Goal: Information Seeking & Learning: Learn about a topic

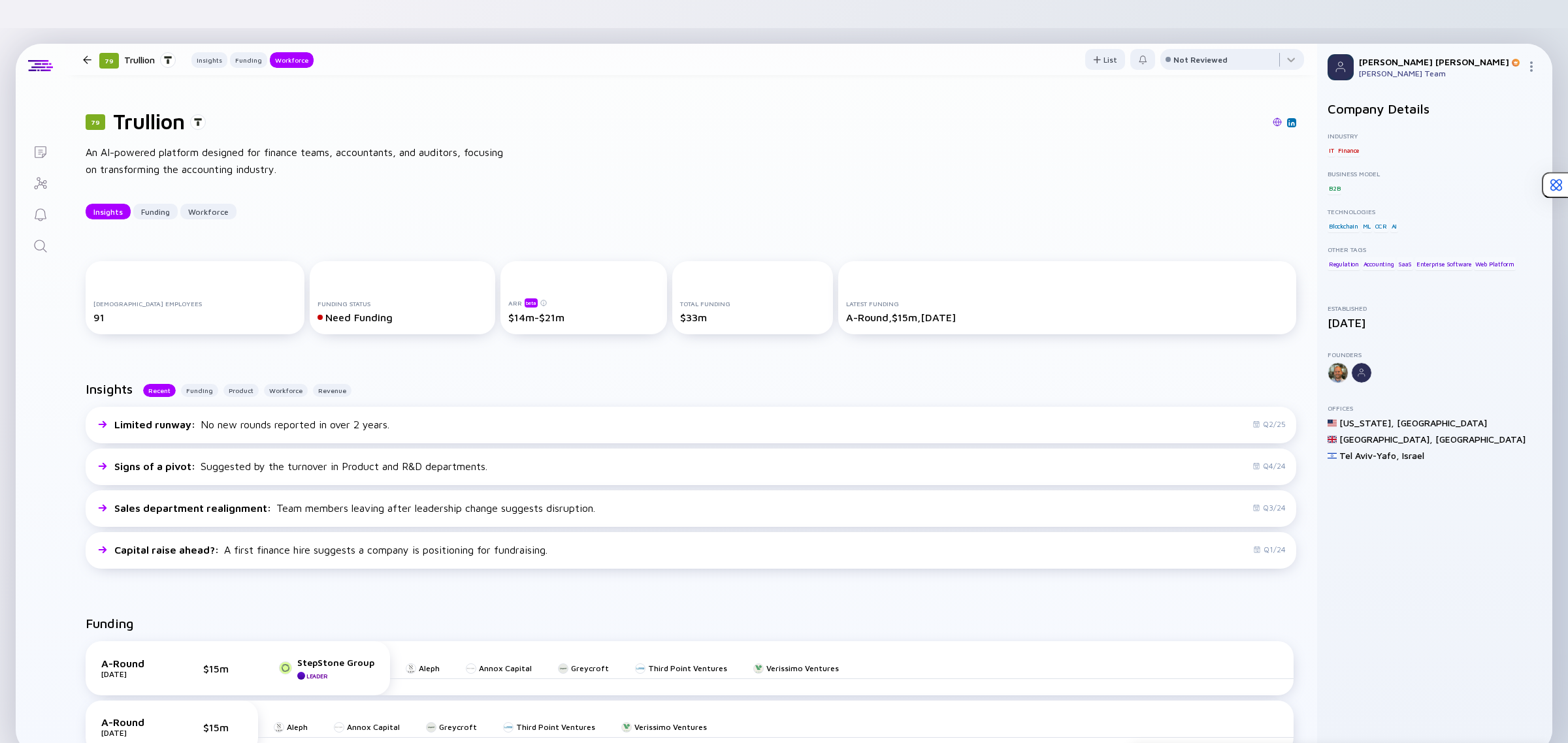
scroll to position [745, 0]
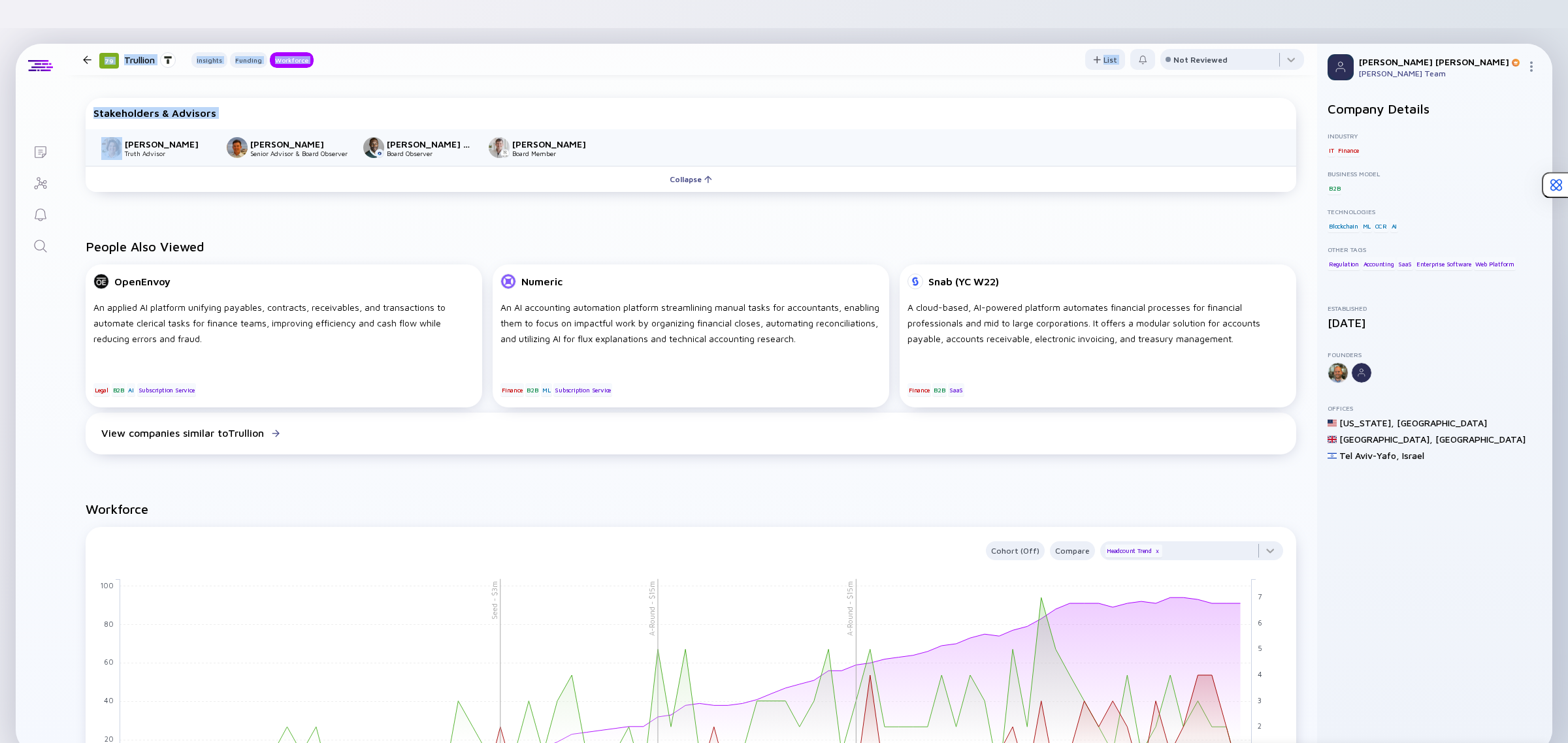
click at [64, 154] on div "Lists 79 Trullion Insights Funding Workforce List Not Reviewed 79 Trullion An A…" at bounding box center [784, 399] width 1536 height 711
click at [43, 238] on icon "Search" at bounding box center [40, 246] width 16 height 16
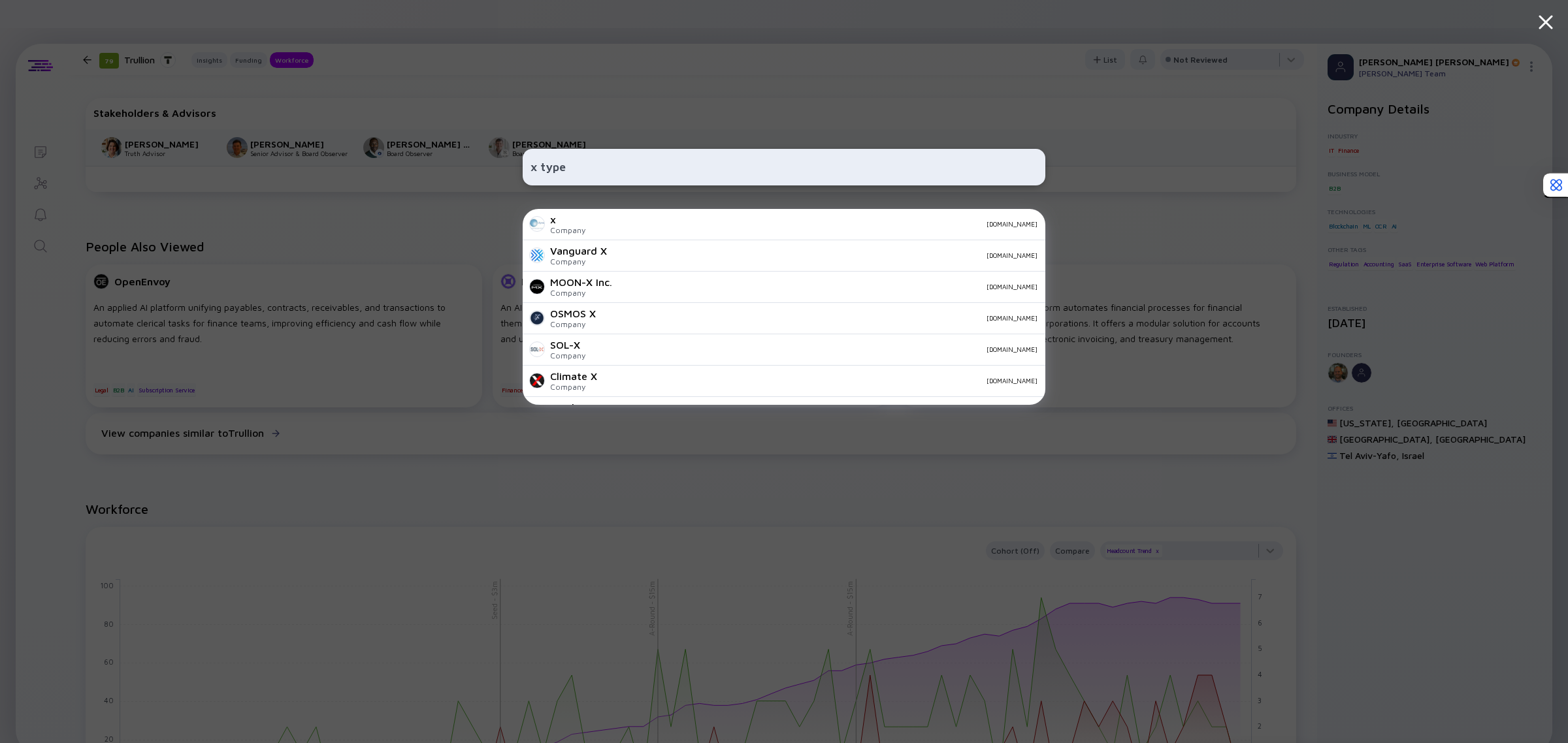
click at [544, 164] on input "x type" at bounding box center [784, 166] width 507 height 23
click at [541, 163] on input "x type" at bounding box center [784, 166] width 507 height 23
click at [580, 169] on input "xtype" at bounding box center [784, 166] width 507 height 23
type input "xtype"
click at [572, 222] on div "[DOMAIN_NAME]" at bounding box center [591, 219] width 83 height 12
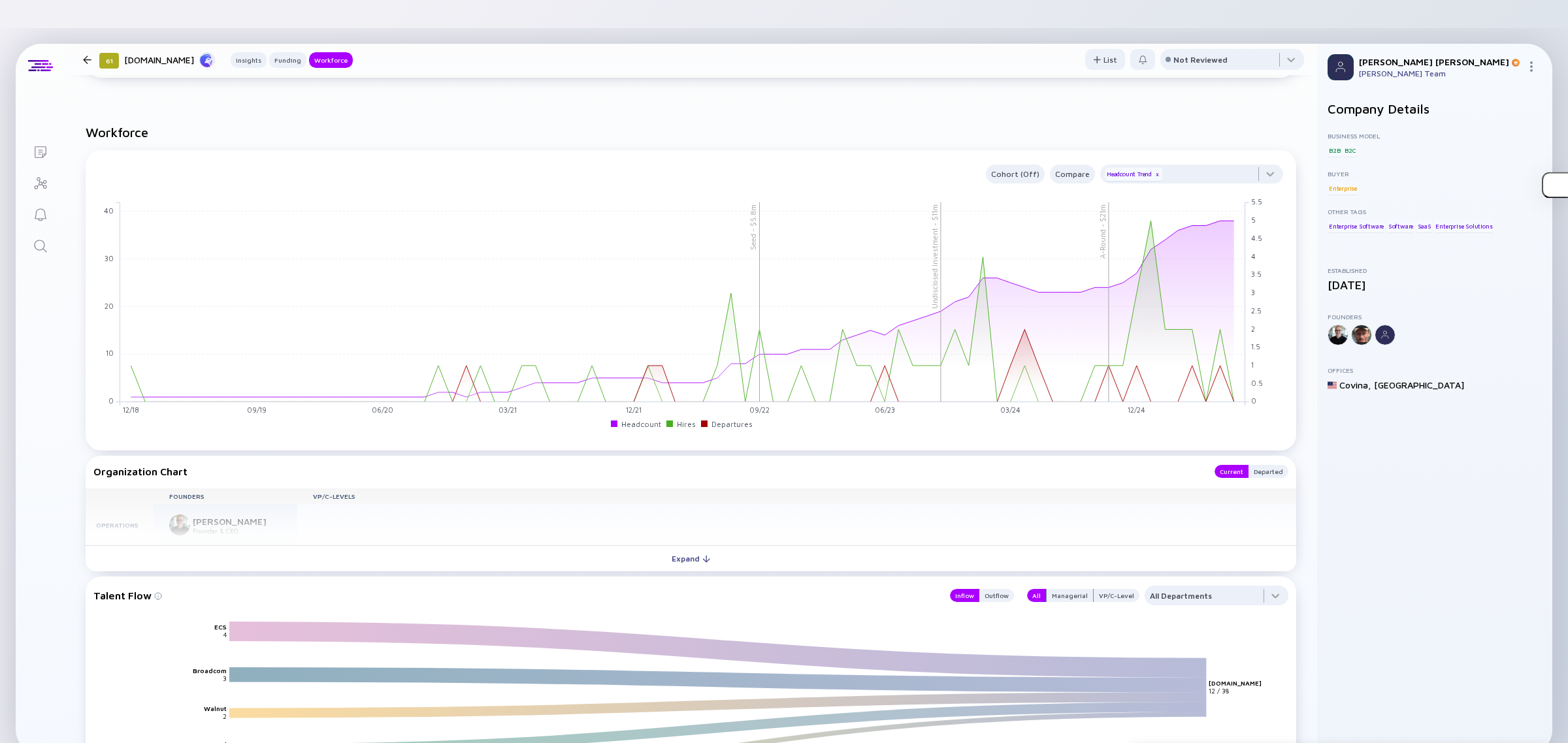
scroll to position [1142, 0]
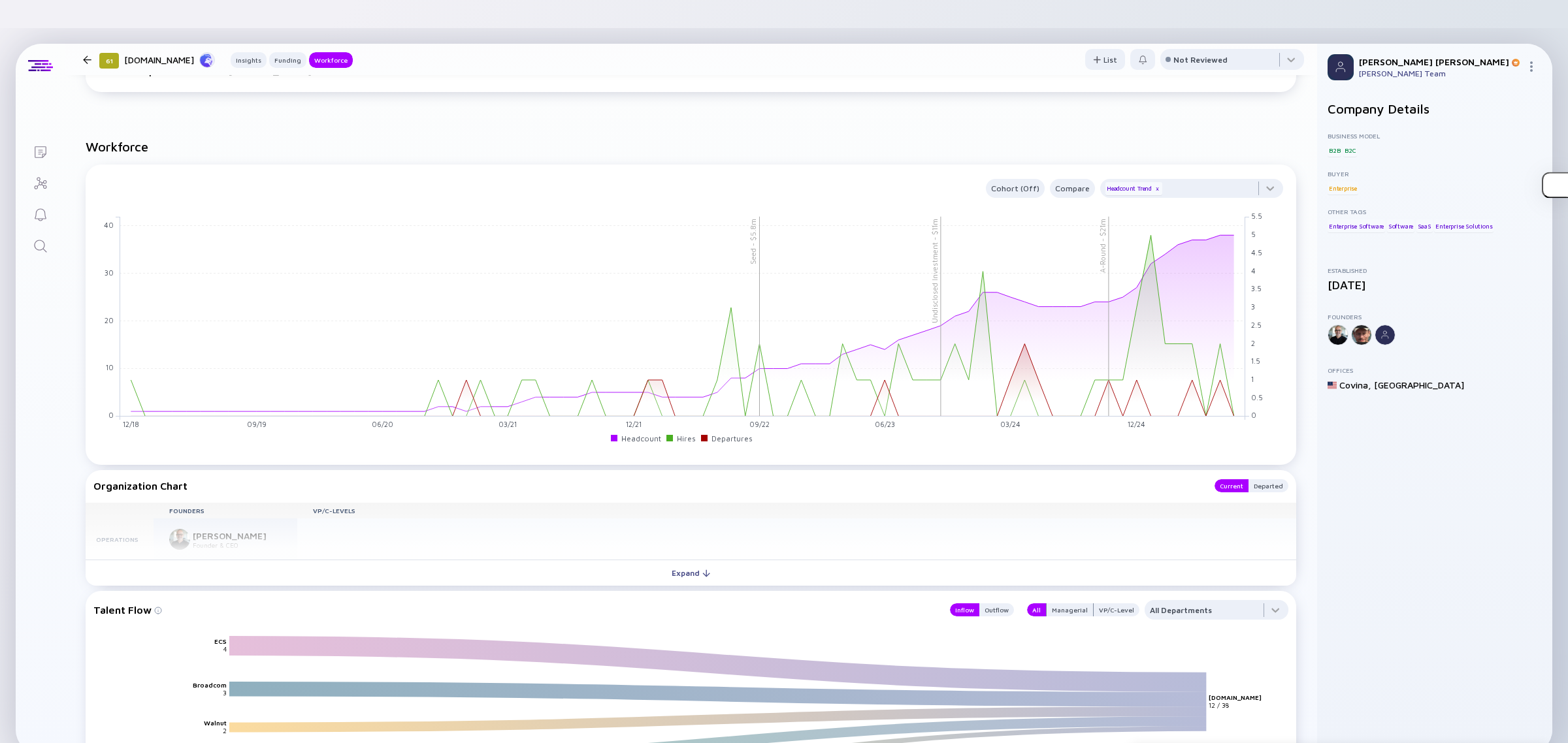
click at [638, 559] on button "Expand" at bounding box center [690, 572] width 1211 height 26
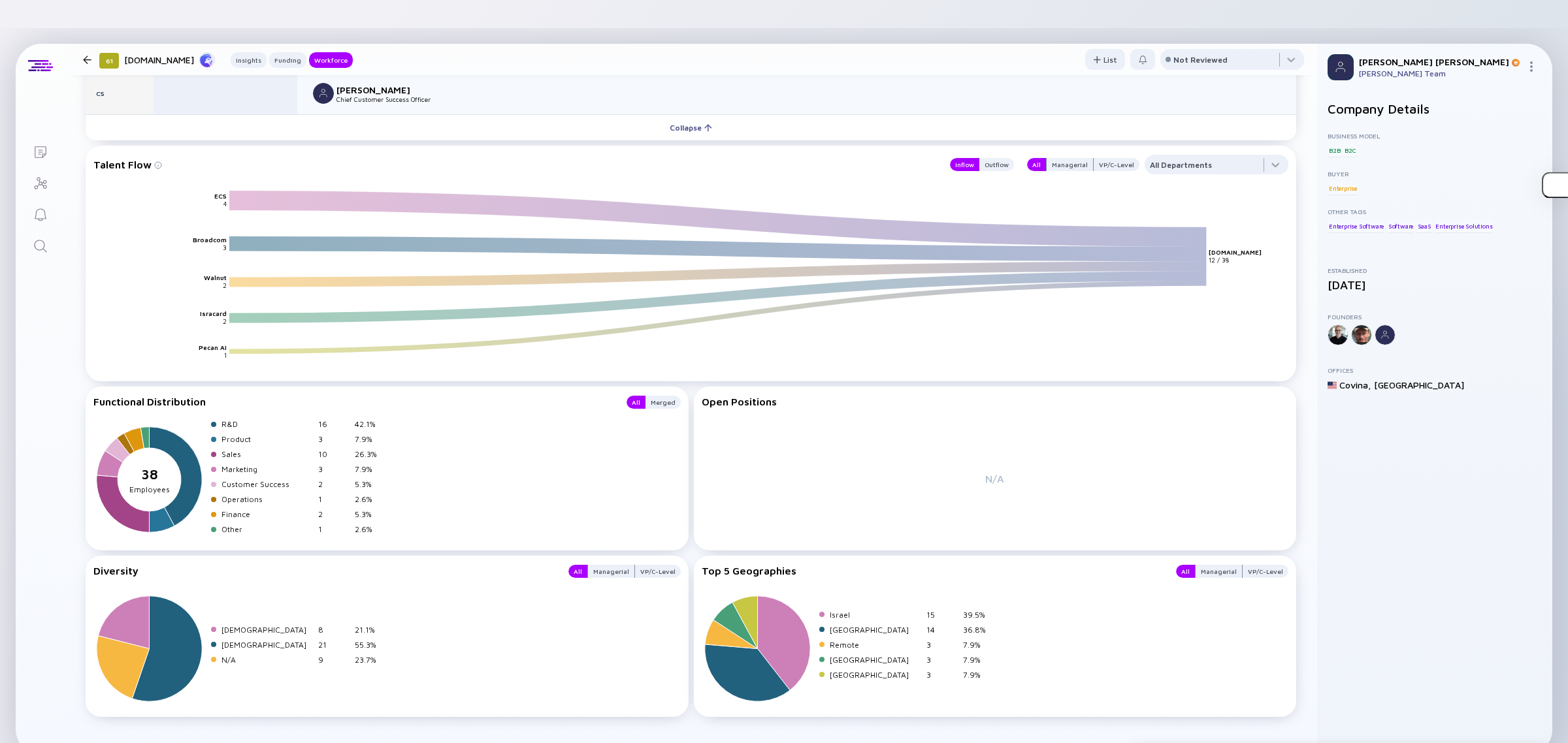
scroll to position [1811, 0]
drag, startPoint x: 990, startPoint y: 601, endPoint x: 946, endPoint y: 656, distance: 70.4
click at [946, 656] on div "Israel 15 39.5% [GEOGRAPHIC_DATA] 14 36.8% Remote 3 7.9% Austria 3 7.9% [GEOGRA…" at bounding box center [996, 645] width 588 height 117
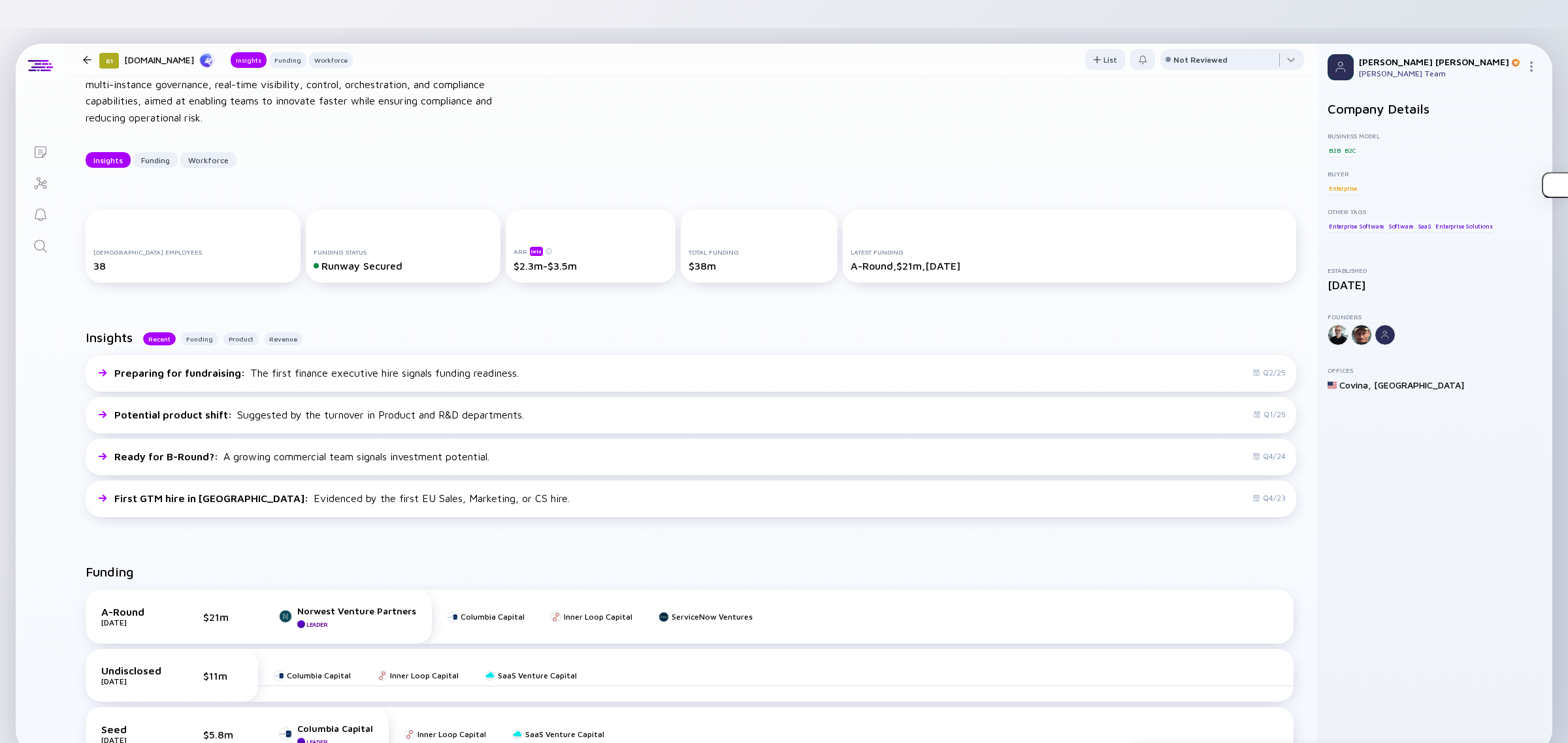
scroll to position [245, 0]
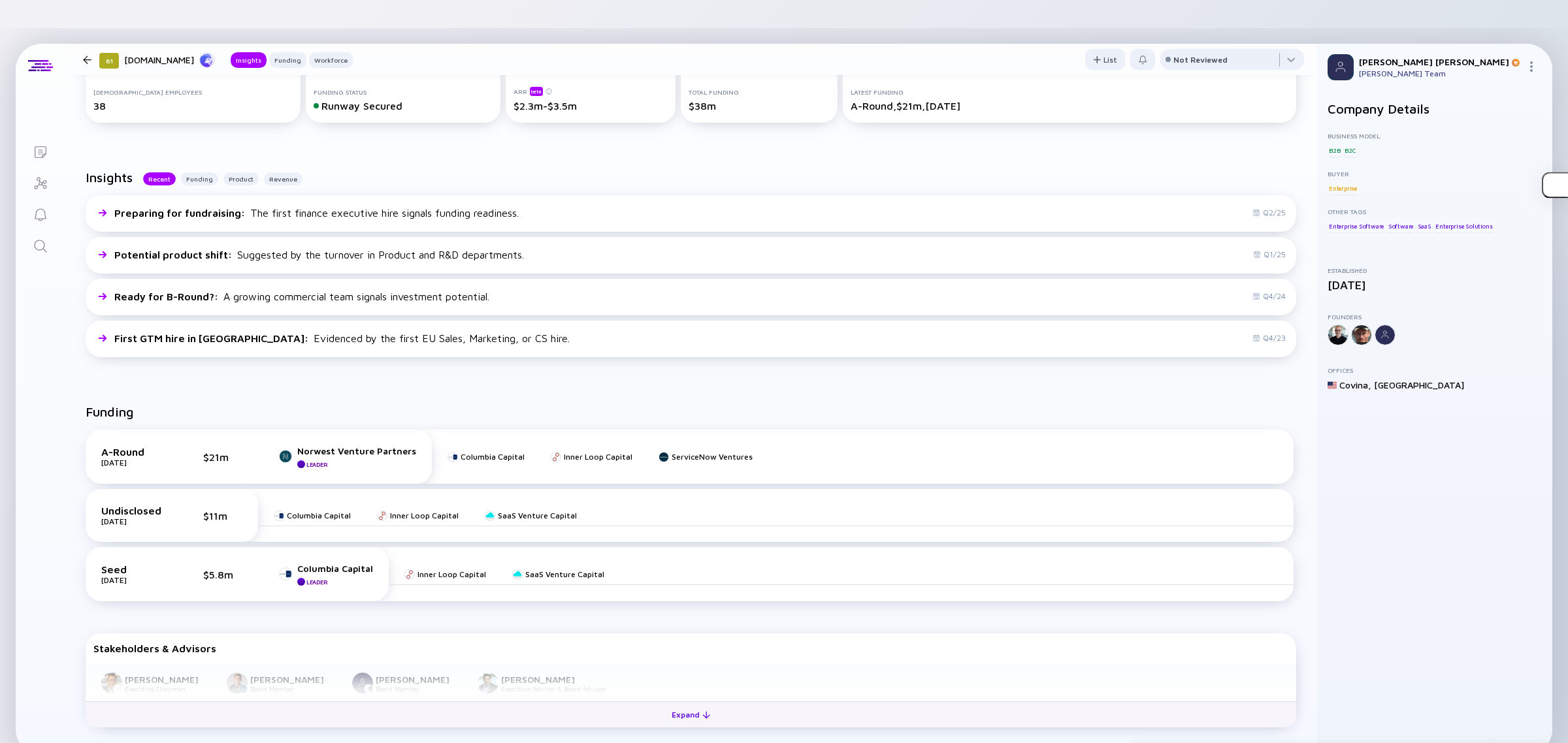
click at [484, 701] on button "Expand" at bounding box center [690, 714] width 1211 height 26
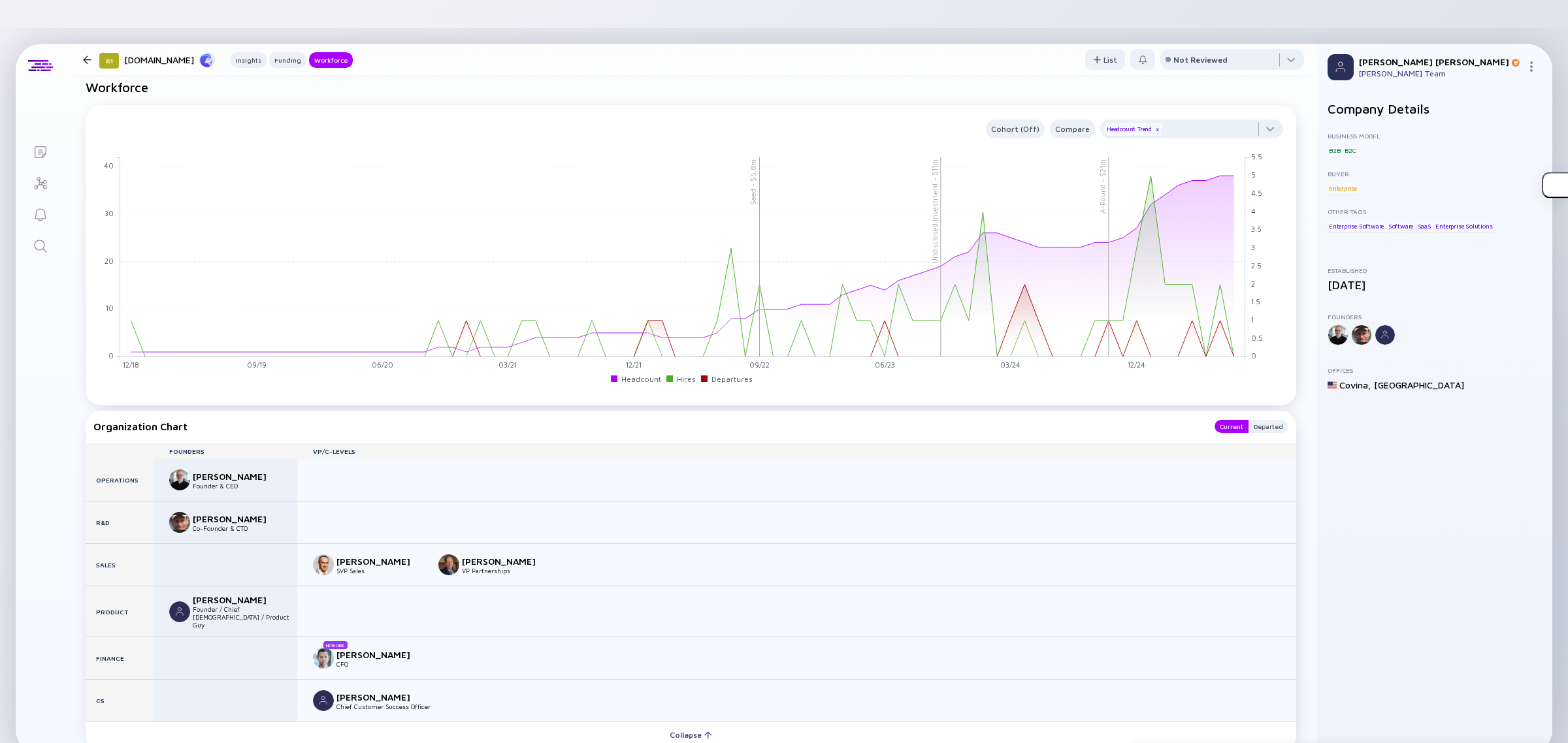
scroll to position [1224, 0]
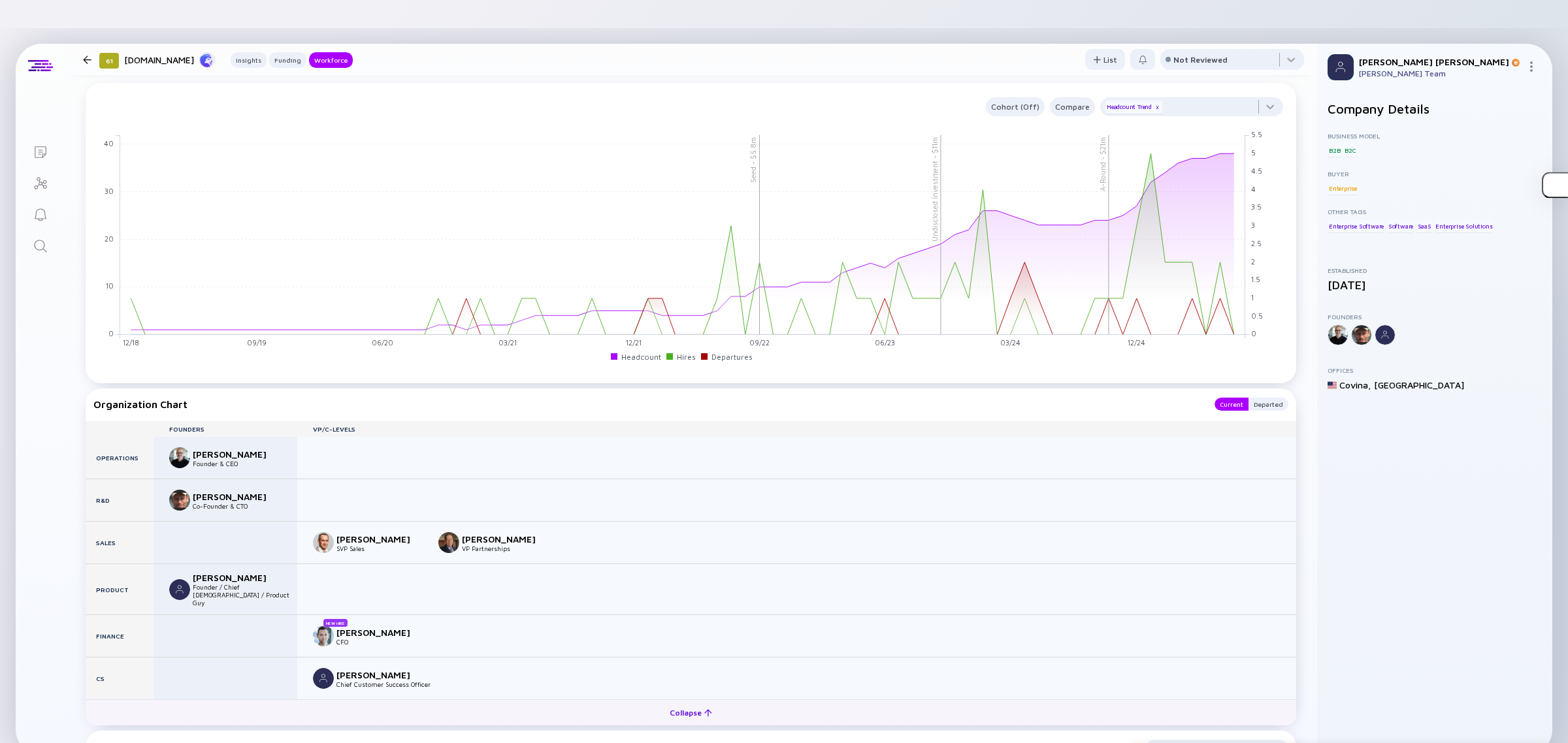
drag, startPoint x: 485, startPoint y: 676, endPoint x: 497, endPoint y: 688, distance: 17.0
click at [497, 699] on button "Collapse" at bounding box center [690, 712] width 1211 height 26
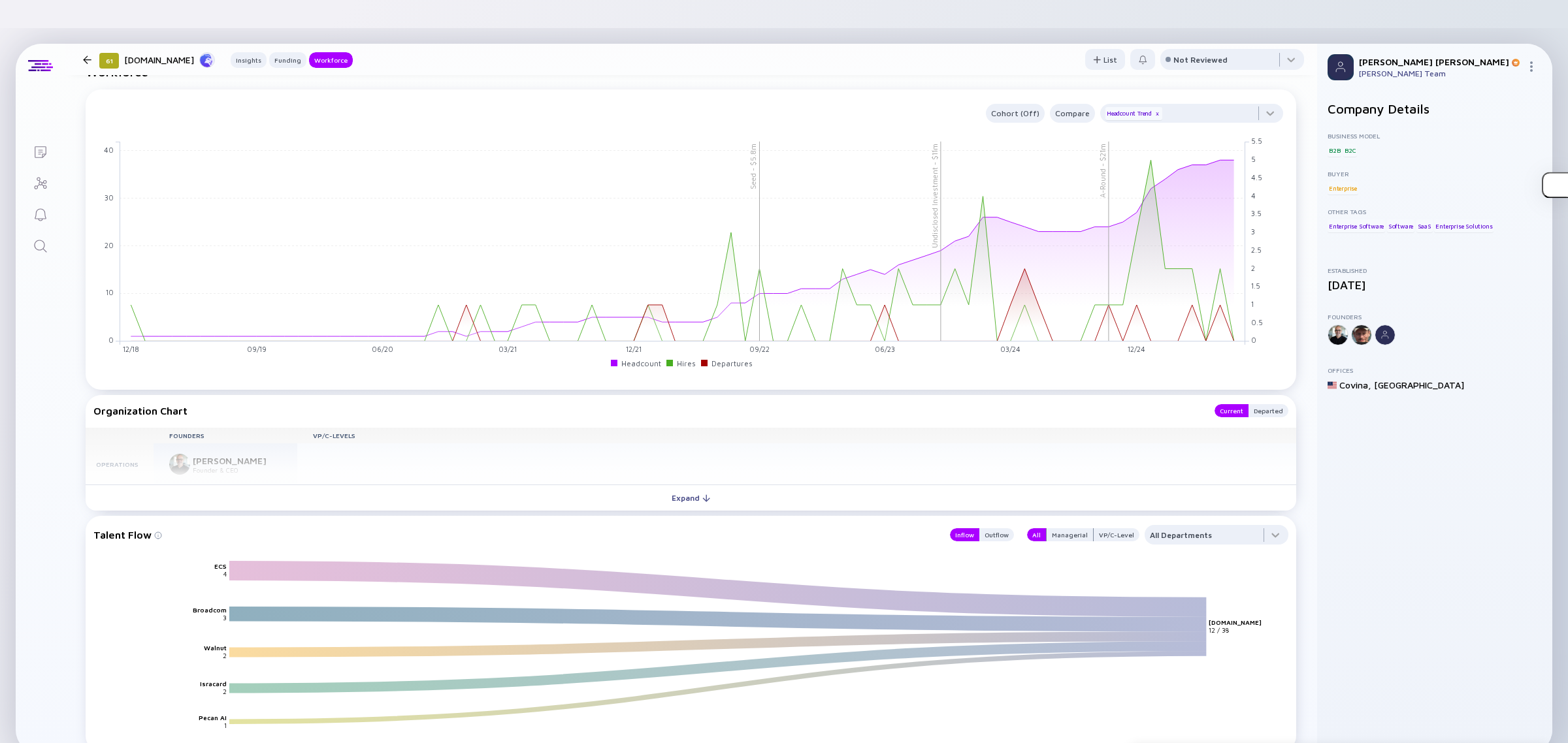
scroll to position [1387, 0]
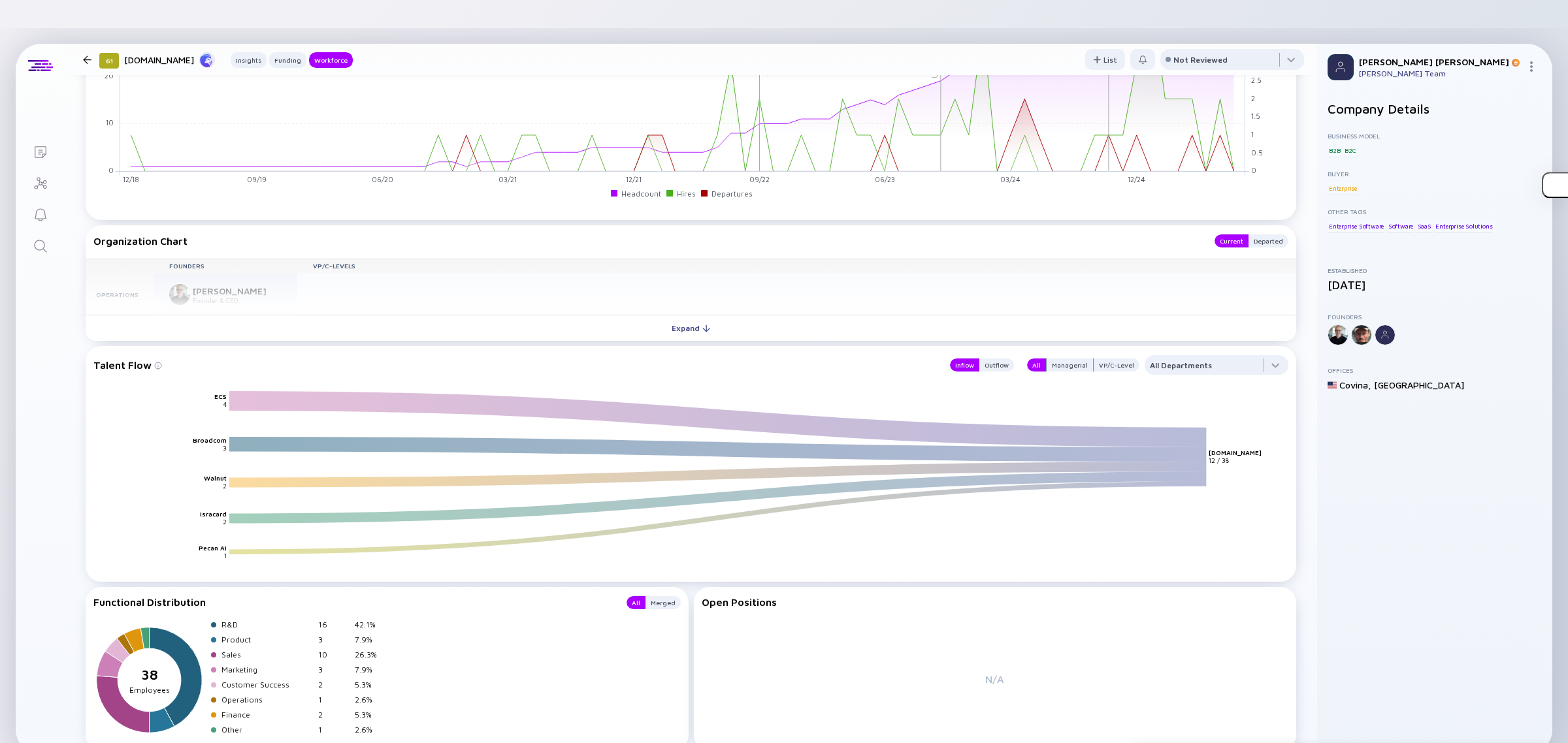
click at [597, 346] on div "Talent Flow Inflow Outflow All Managerial VP/C-Level All Departments ECS Broadc…" at bounding box center [690, 463] width 1211 height 235
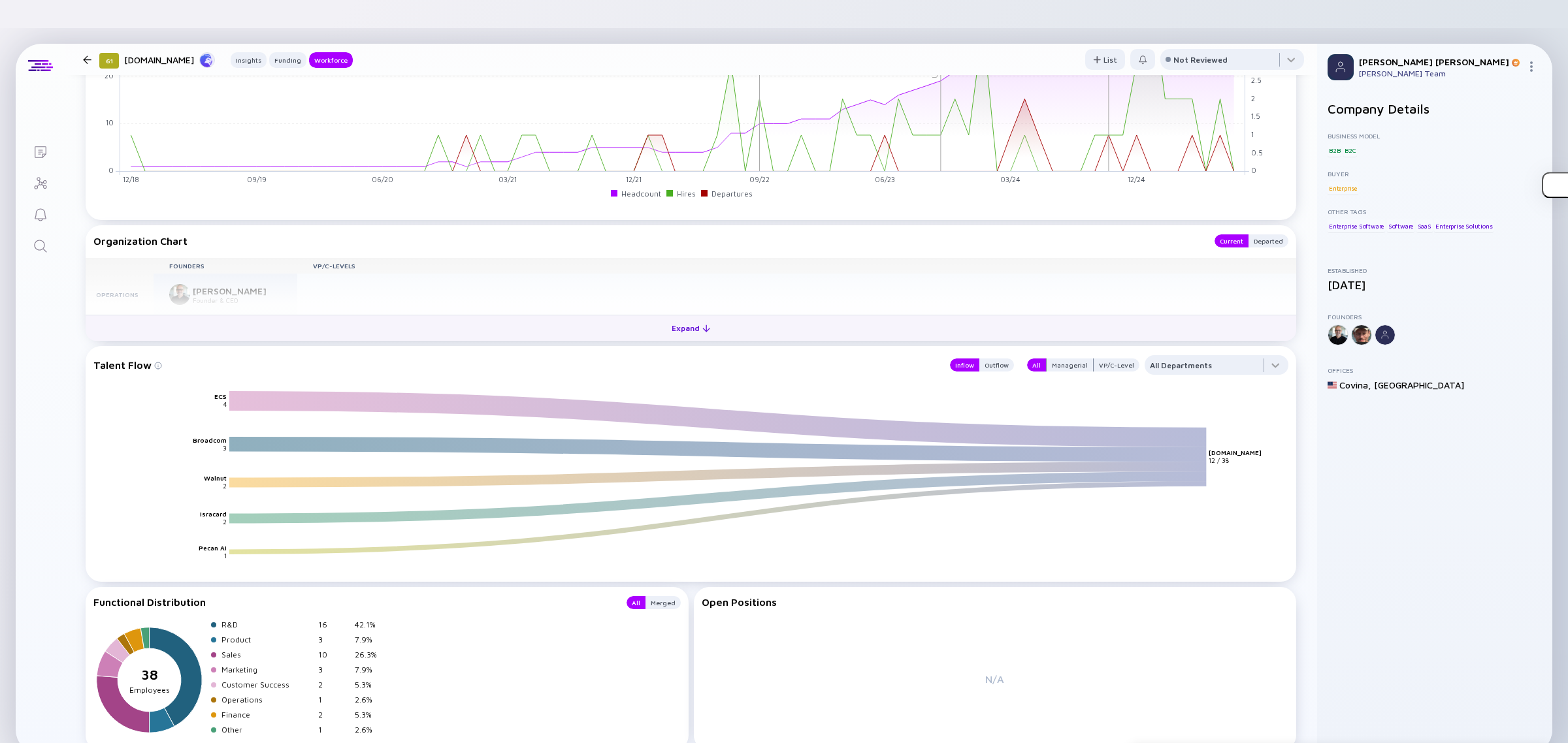
click at [594, 315] on button "Expand" at bounding box center [690, 328] width 1211 height 26
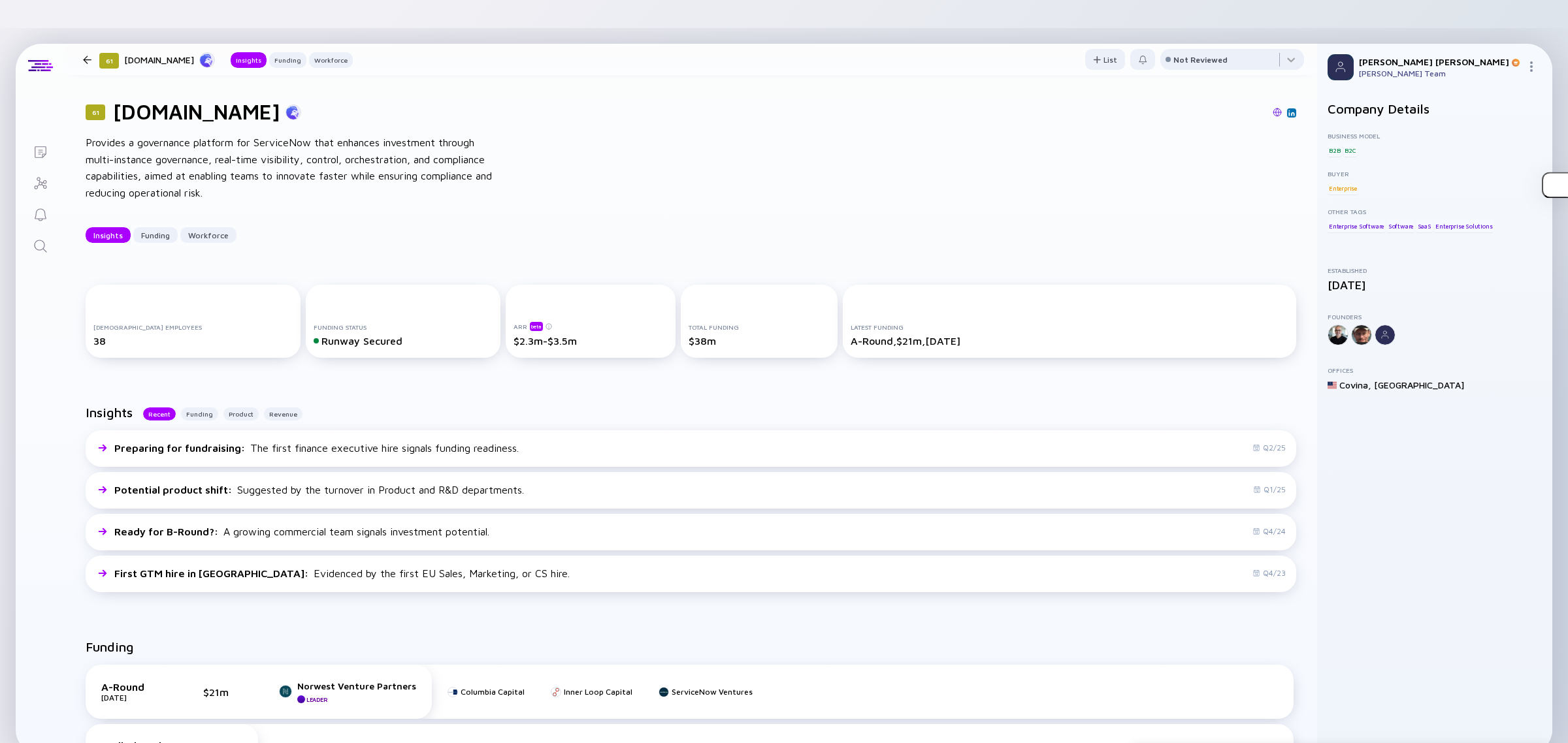
scroll to position [0, 0]
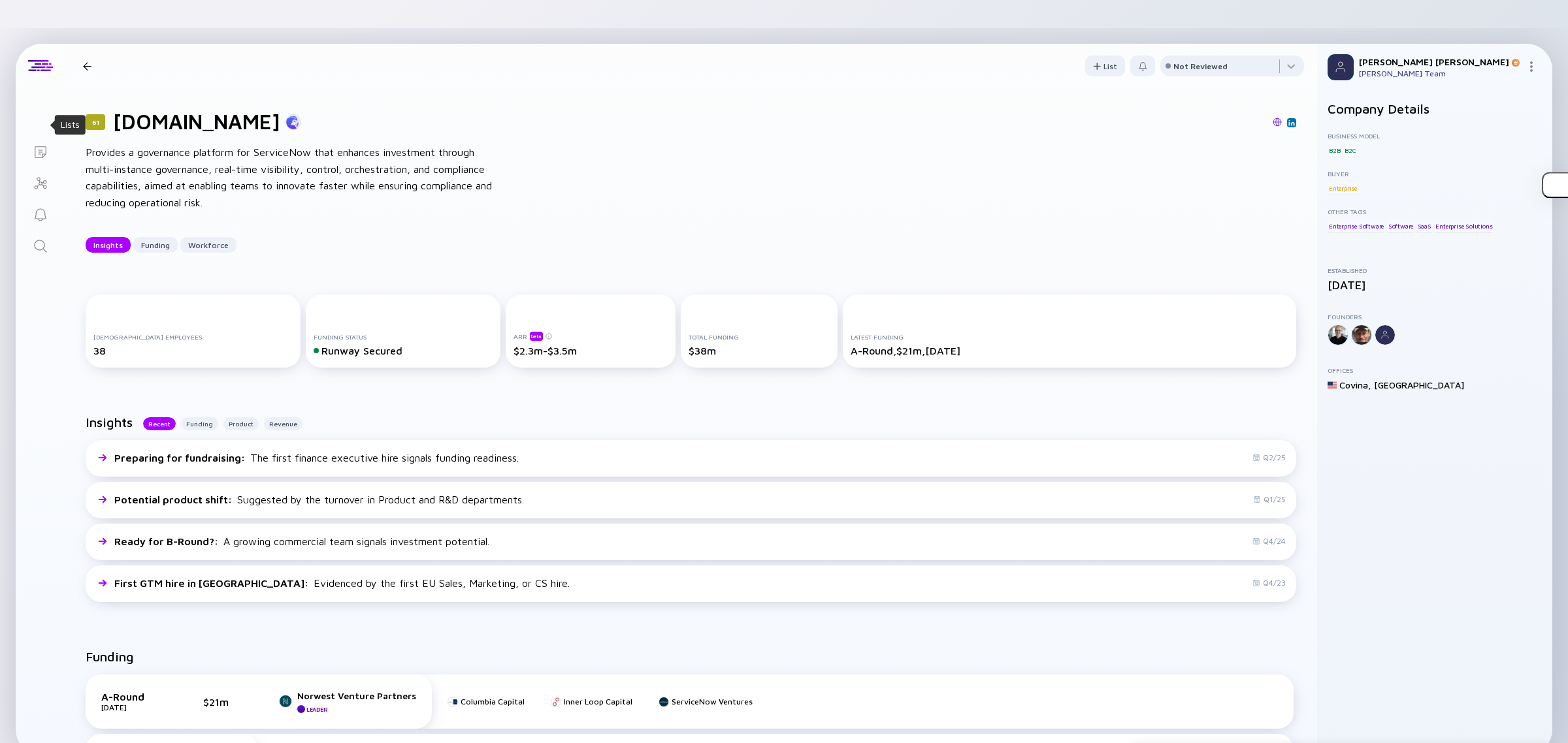
click at [33, 145] on icon "Lists" at bounding box center [40, 152] width 16 height 16
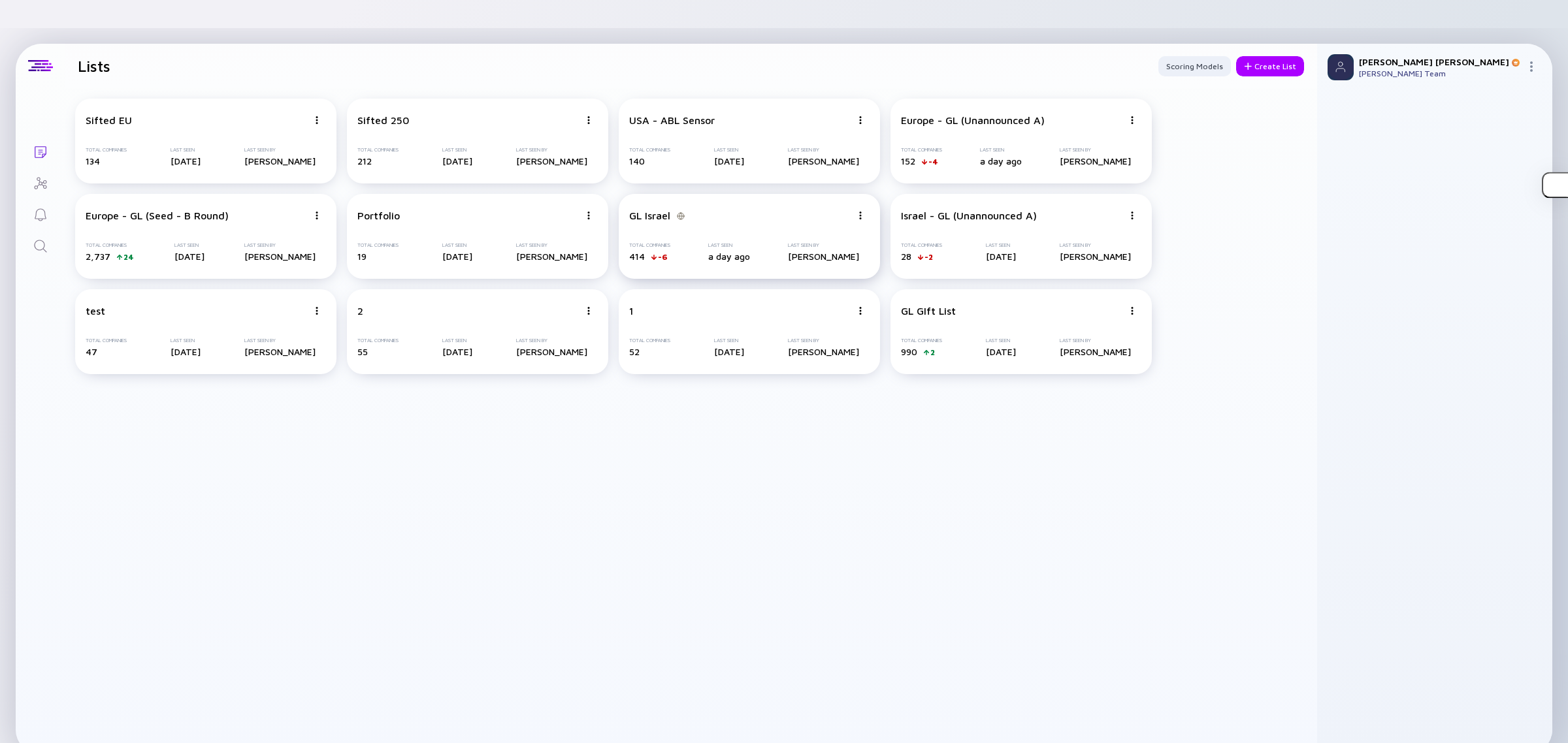
click at [755, 210] on div "GL Israel" at bounding box center [740, 216] width 222 height 12
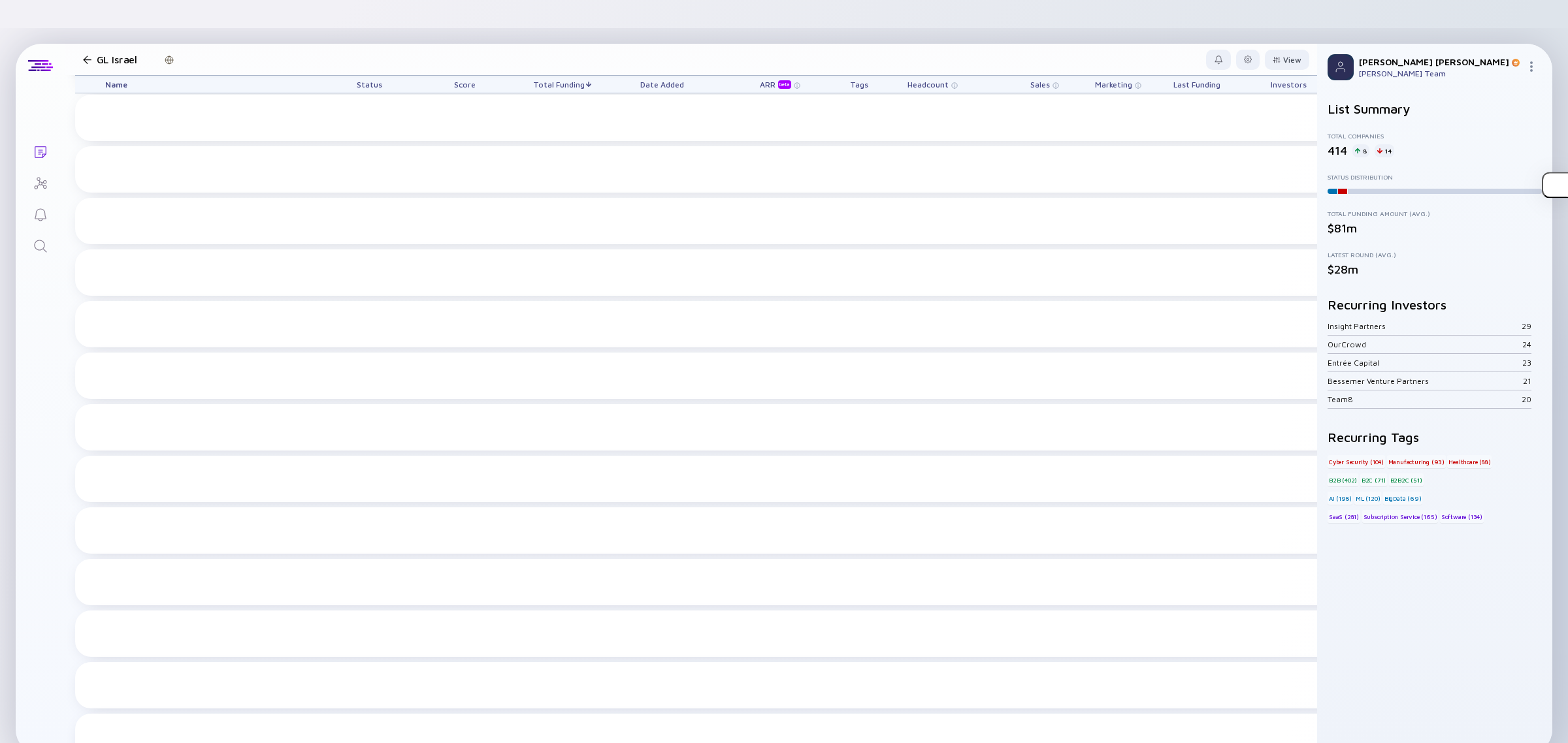
scroll to position [2487, 0]
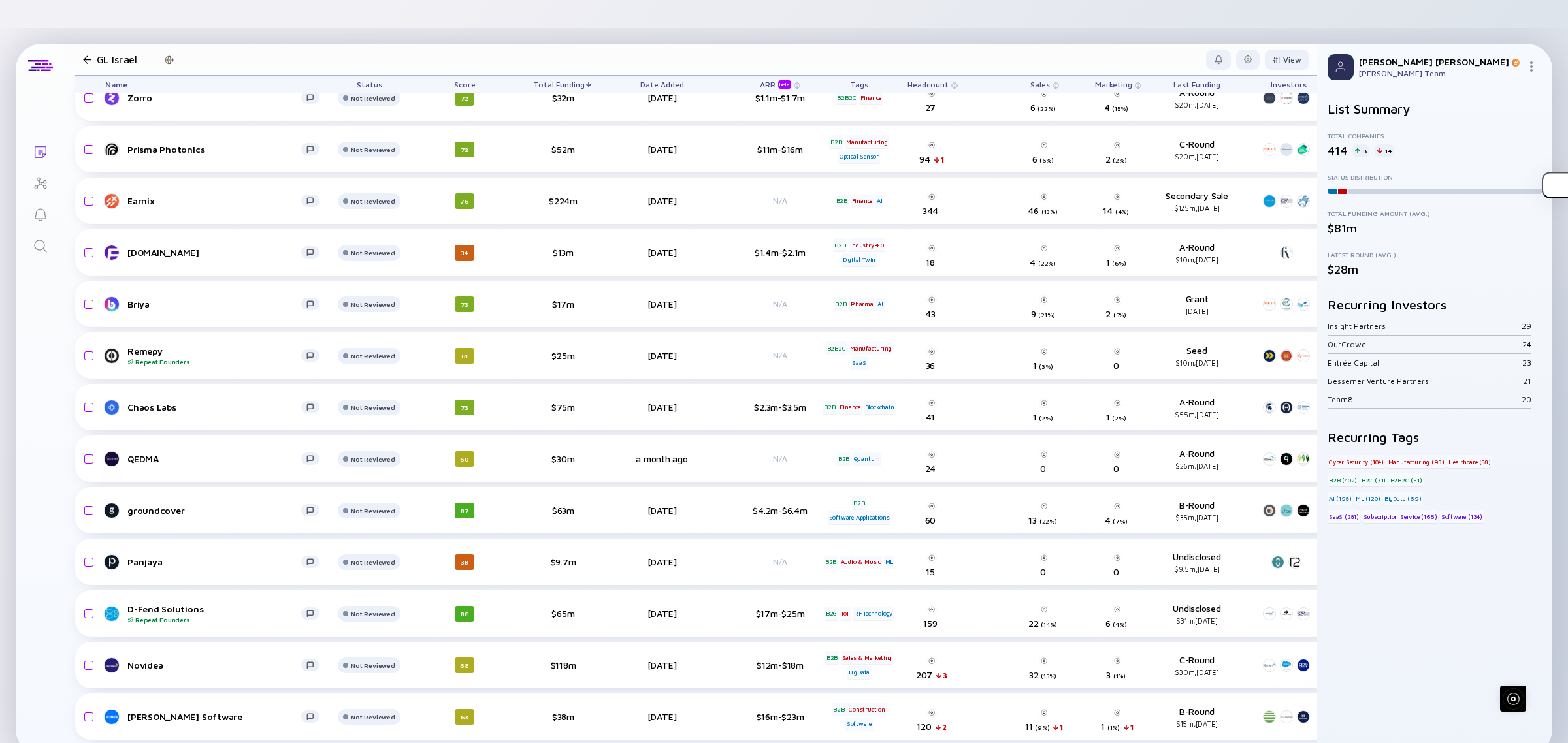
drag, startPoint x: 123, startPoint y: 54, endPoint x: 131, endPoint y: 55, distance: 8.1
click at [131, 76] on div "Name" at bounding box center [212, 84] width 235 height 17
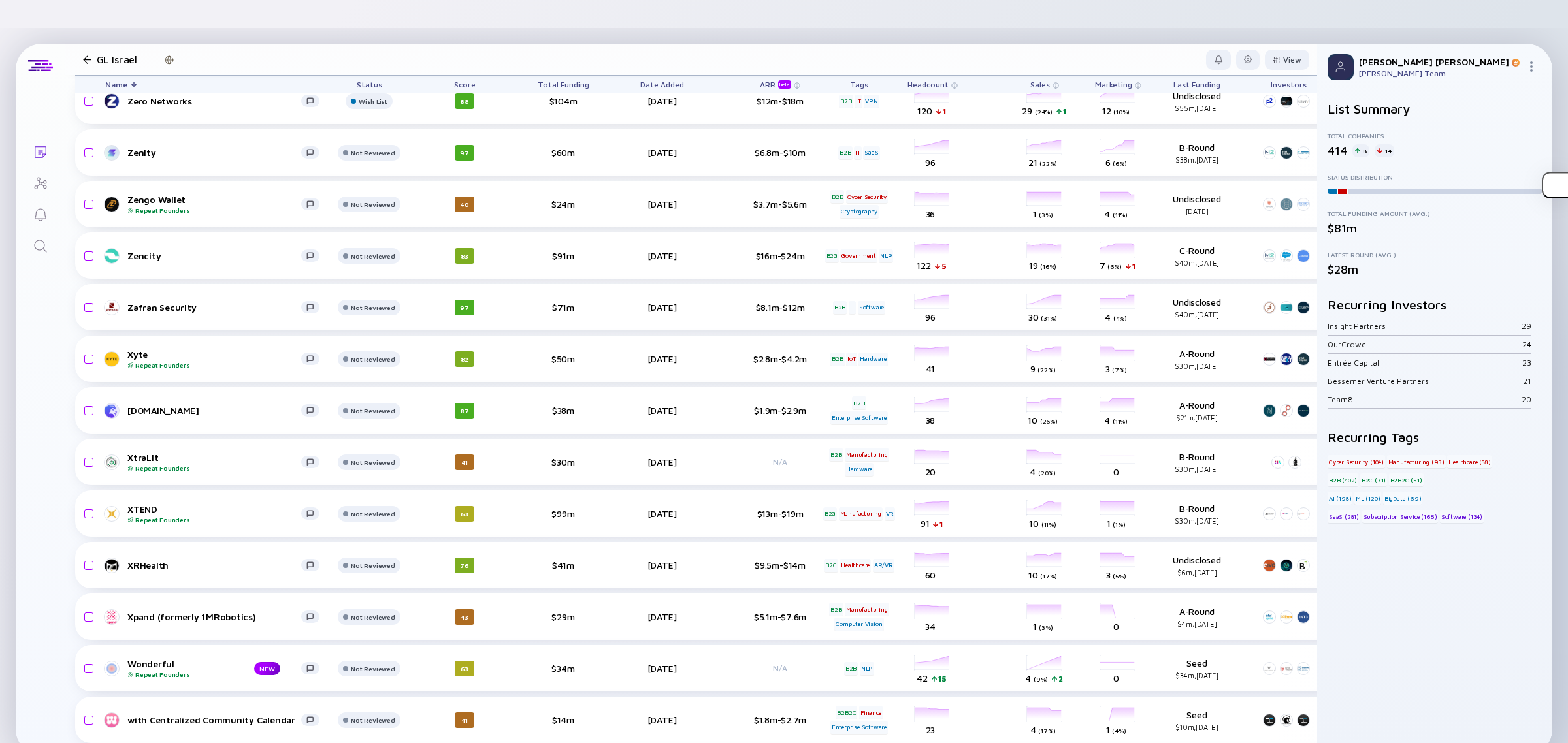
scroll to position [0, 0]
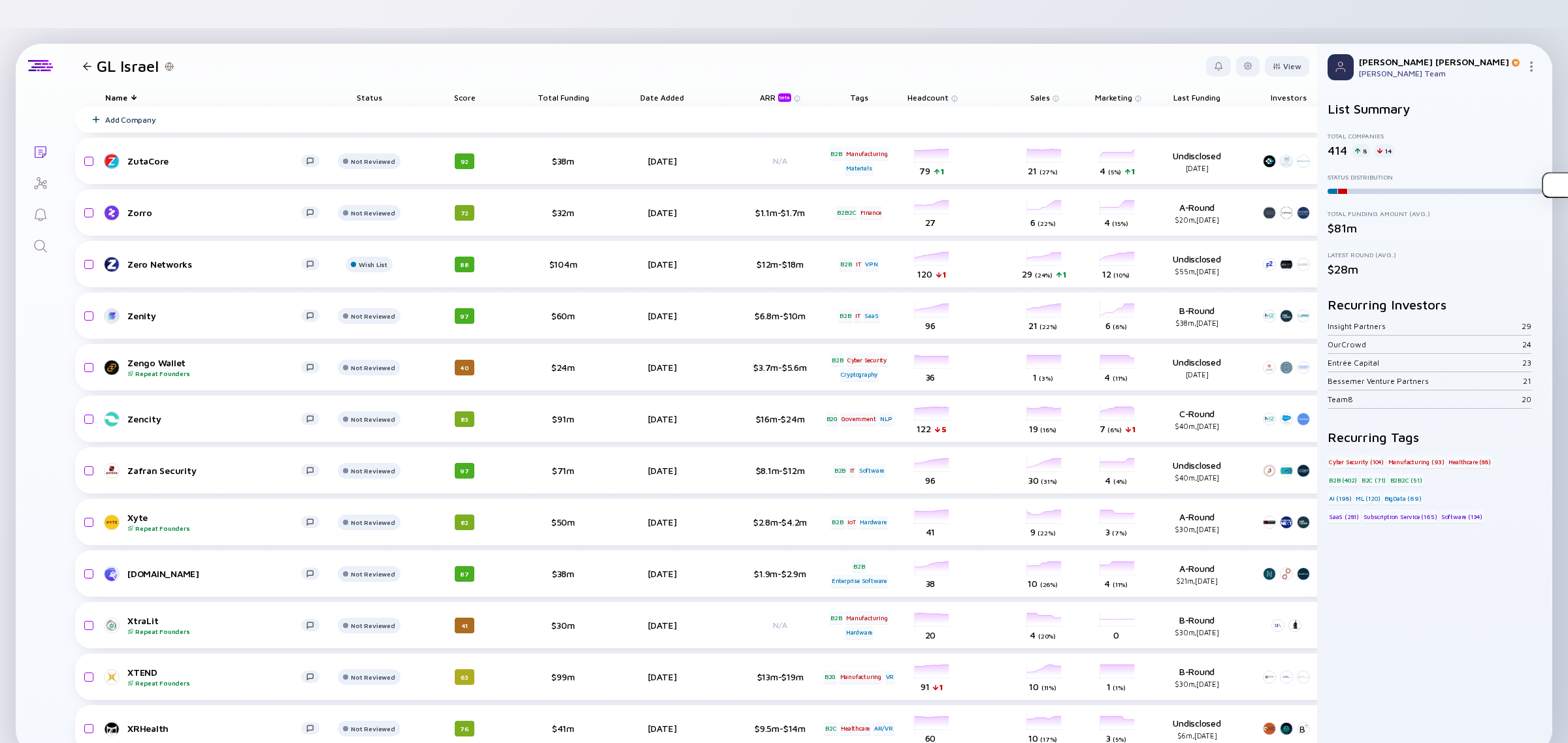
click at [138, 98] on div at bounding box center [234, 98] width 192 height 0
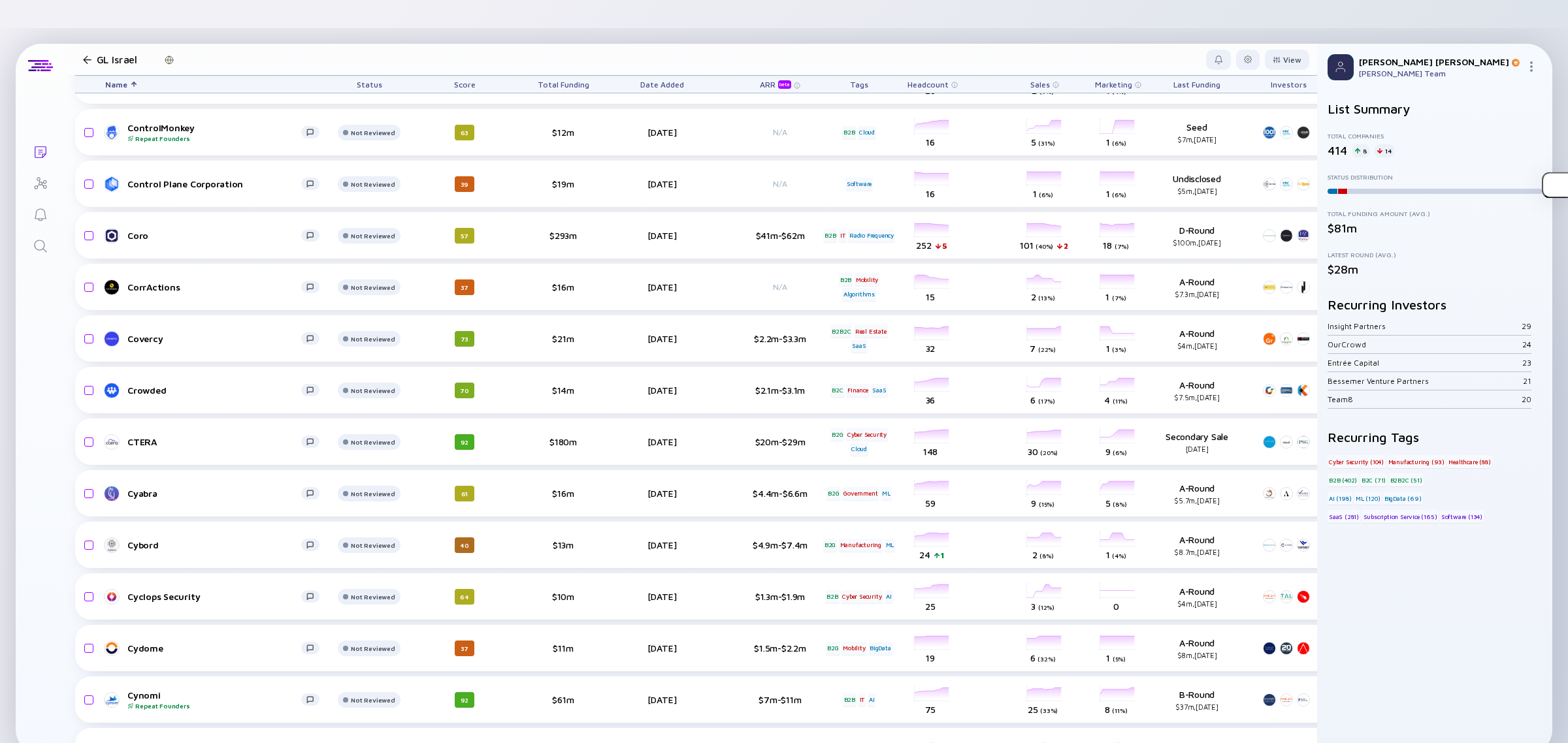
scroll to position [4090, 0]
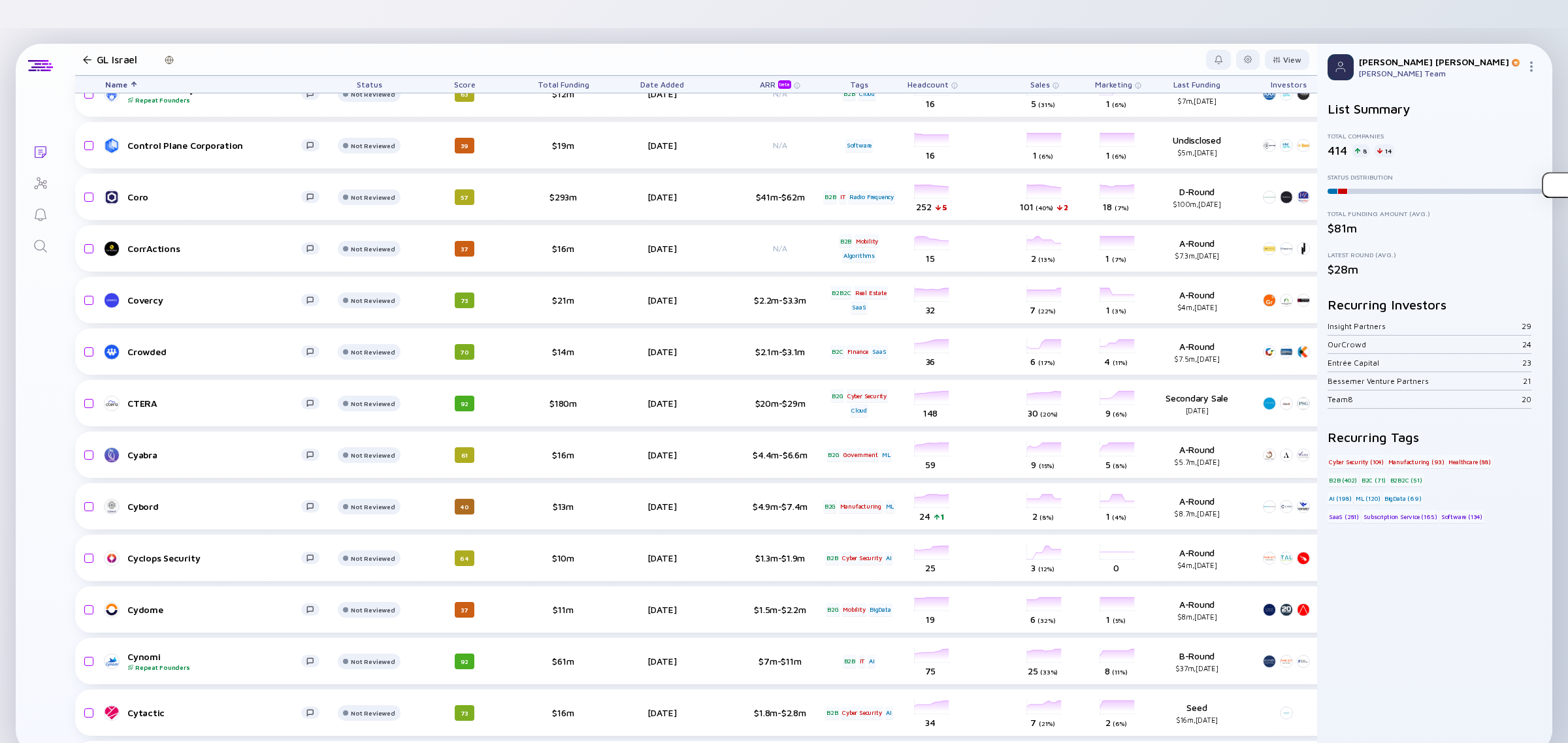
click at [37, 229] on link "Search" at bounding box center [40, 244] width 49 height 31
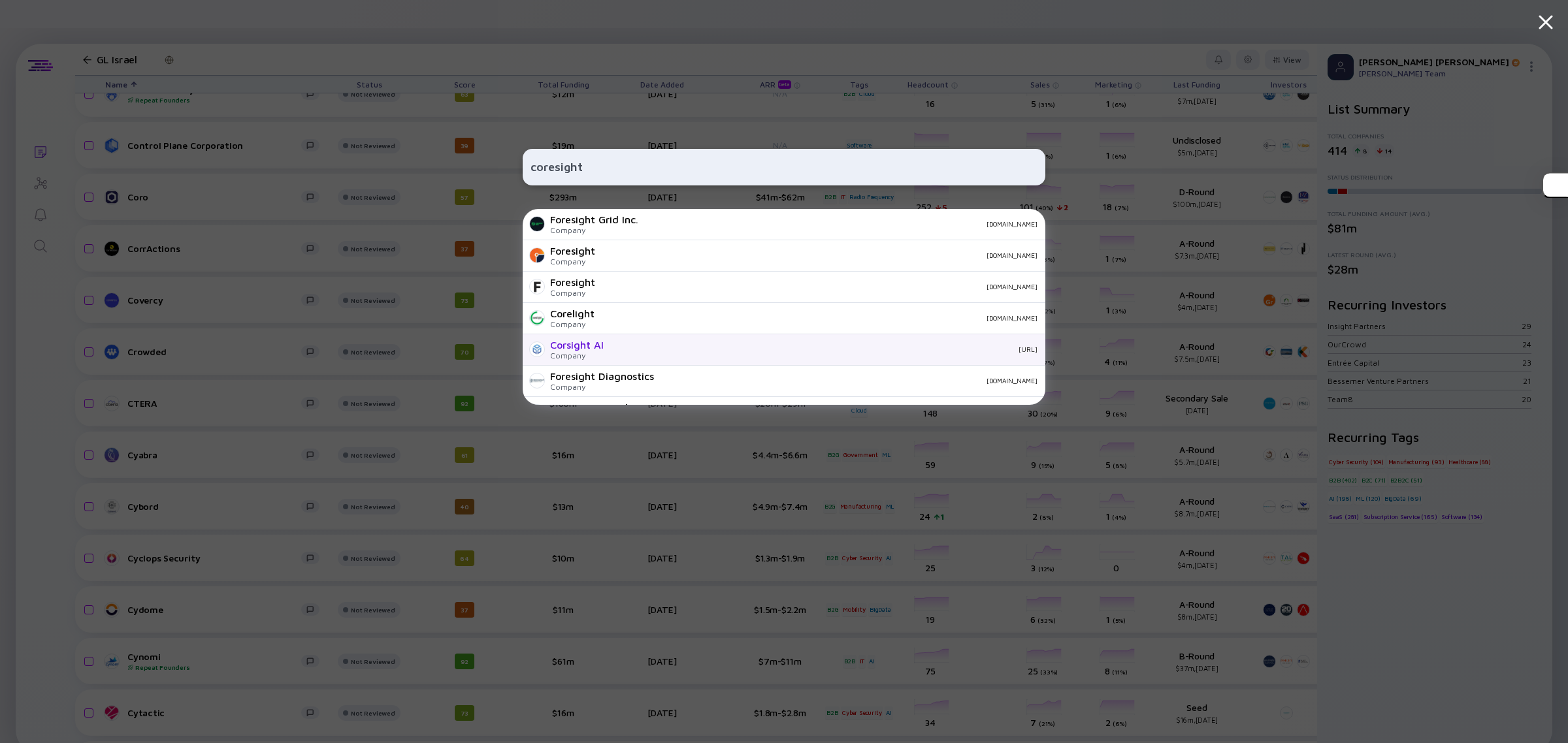
type input "coresight"
click at [624, 344] on div "Corsight AI Company [URL]" at bounding box center [784, 350] width 522 height 31
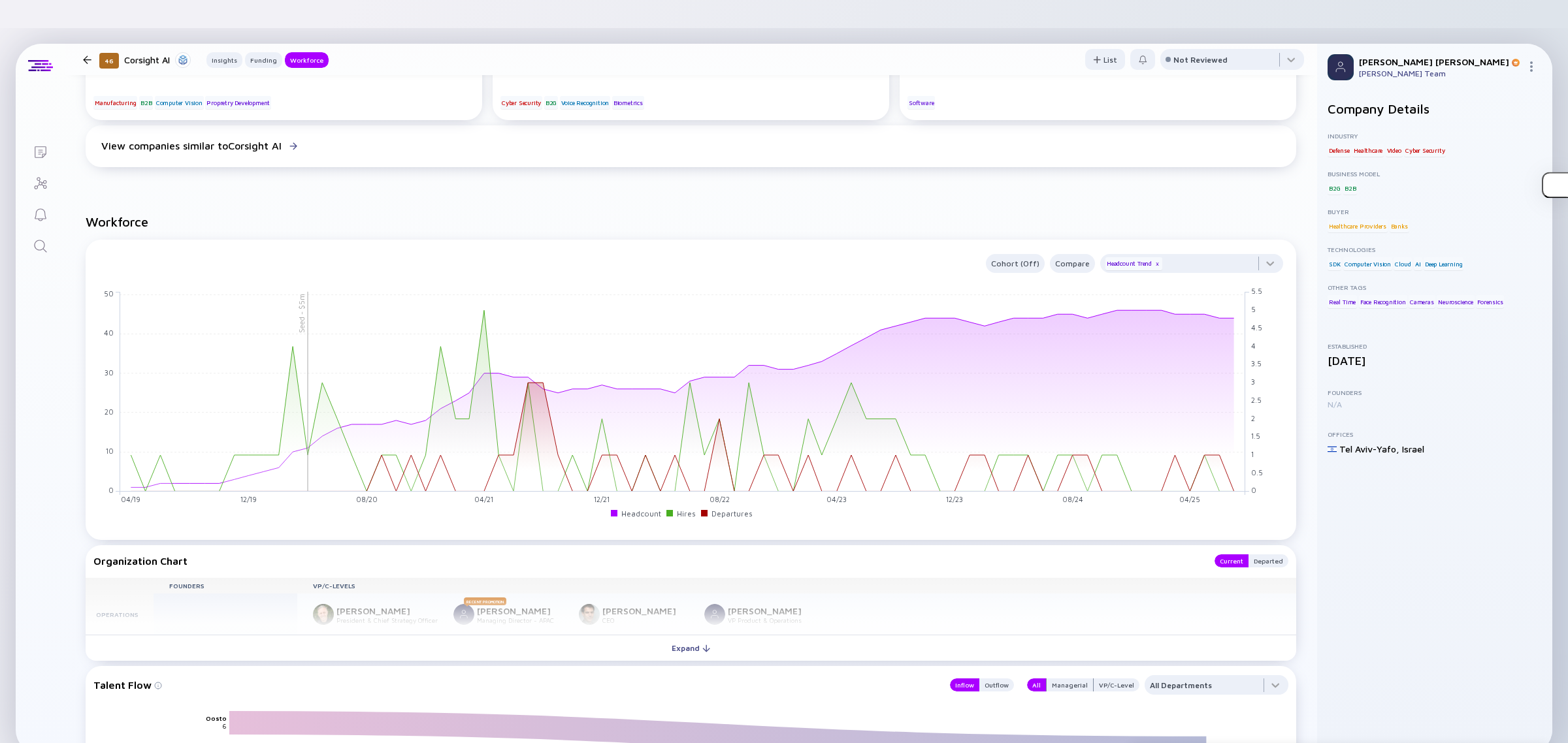
scroll to position [833, 0]
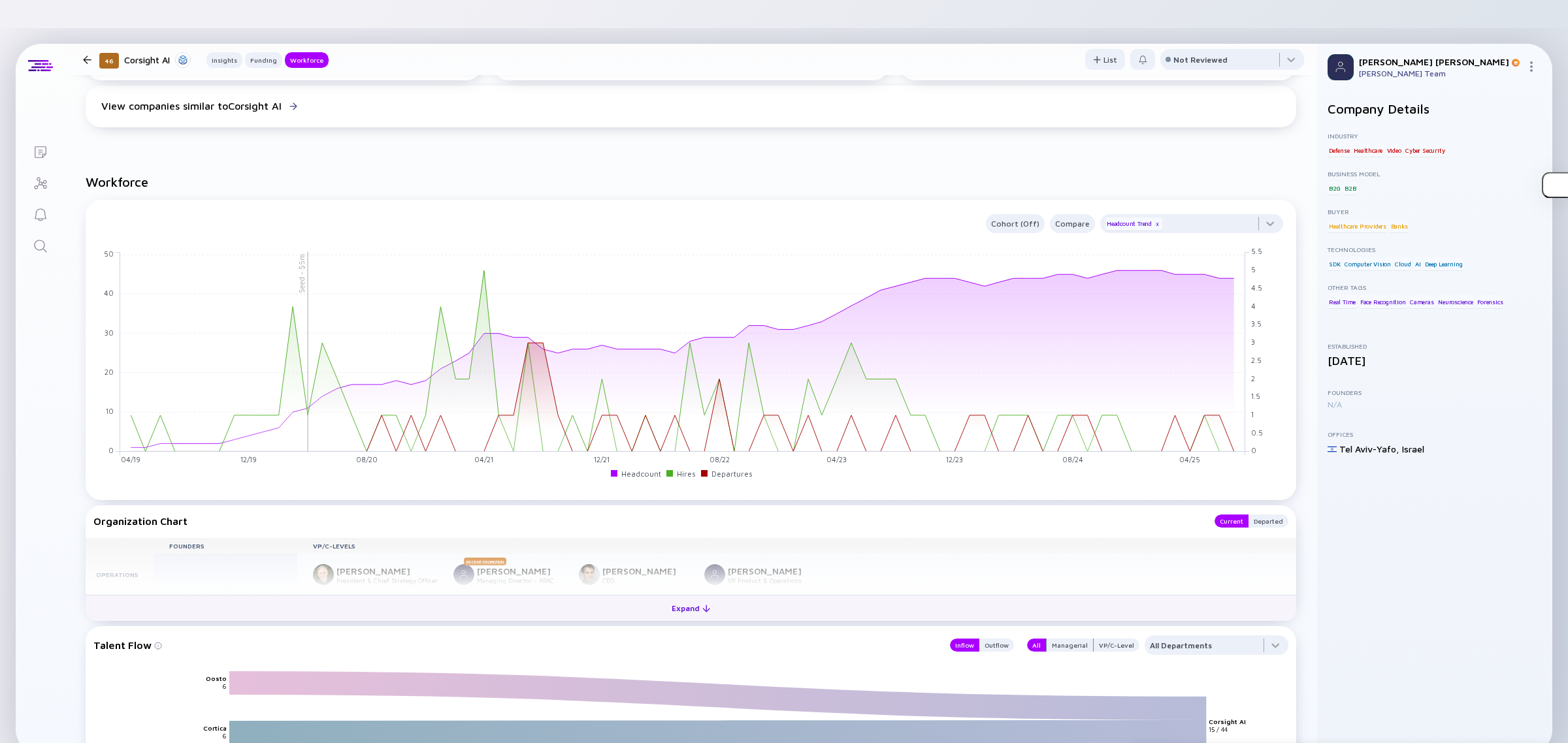
click at [671, 595] on button "Expand" at bounding box center [690, 608] width 1211 height 26
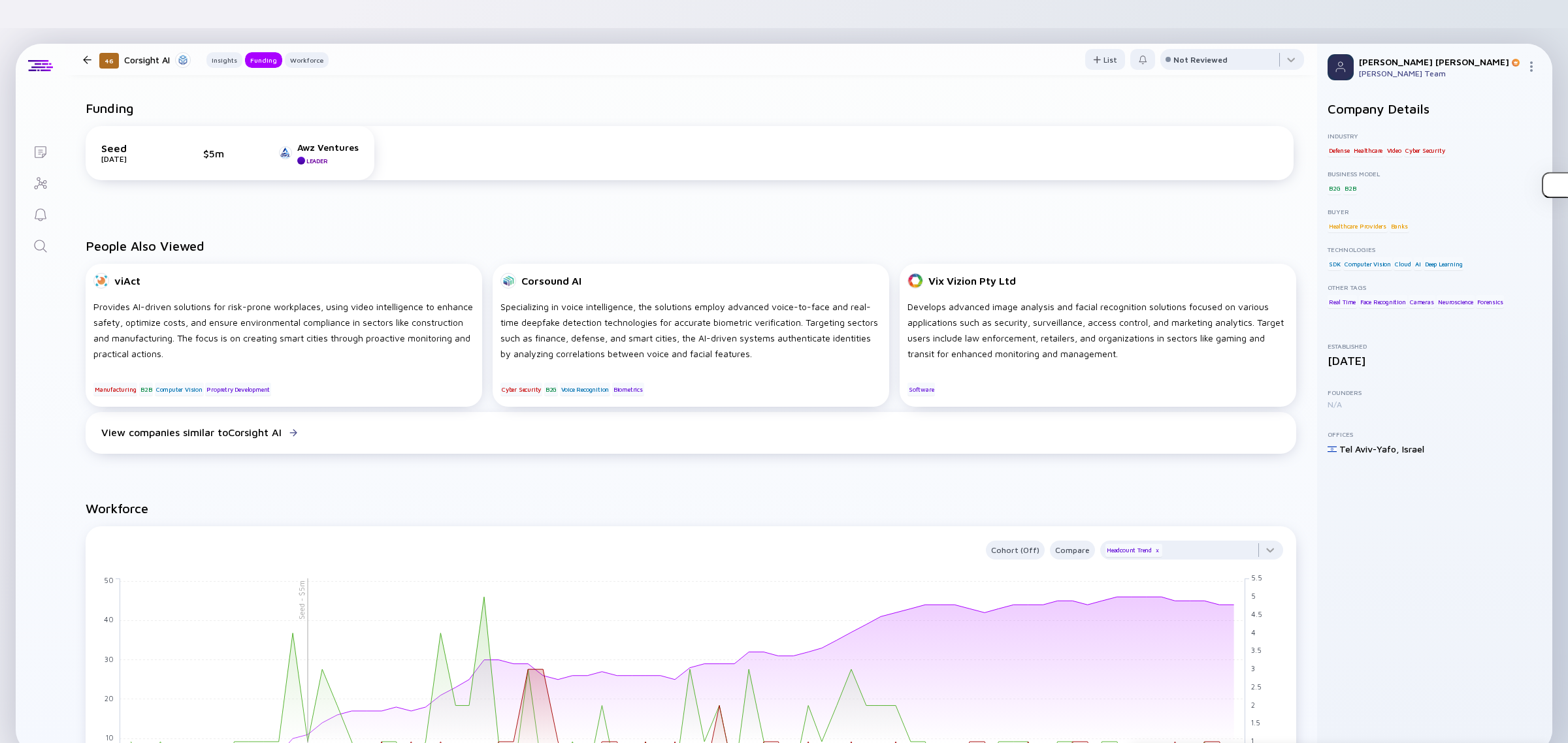
scroll to position [0, 0]
